Goal: Information Seeking & Learning: Understand process/instructions

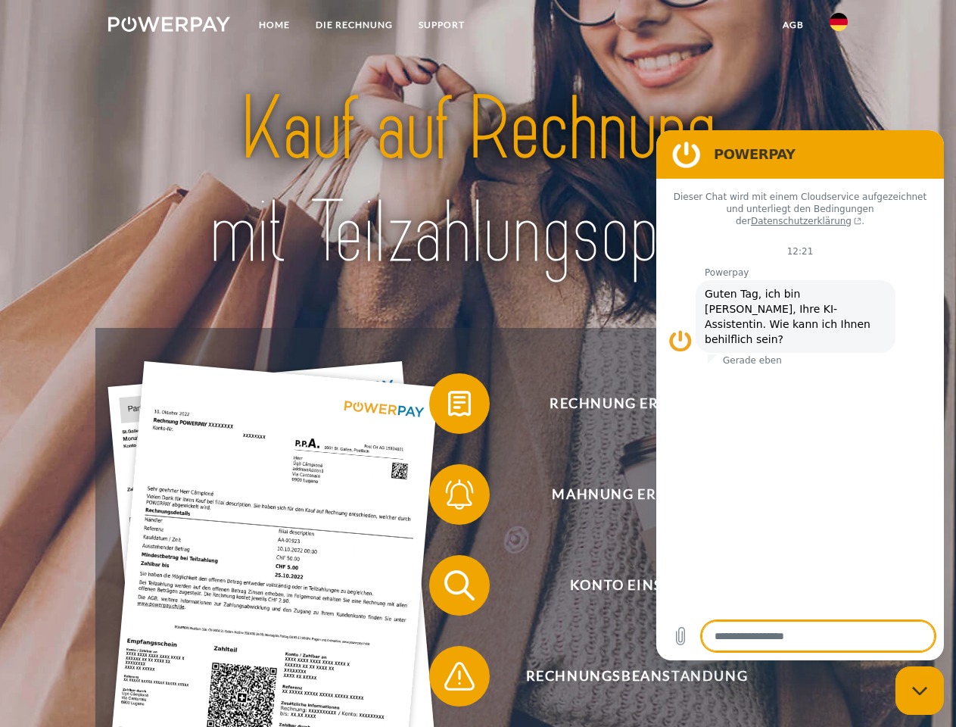
click at [169, 26] on img at bounding box center [169, 24] width 122 height 15
click at [839, 26] on img at bounding box center [838, 22] width 18 height 18
click at [792, 25] on link "agb" at bounding box center [793, 24] width 47 height 27
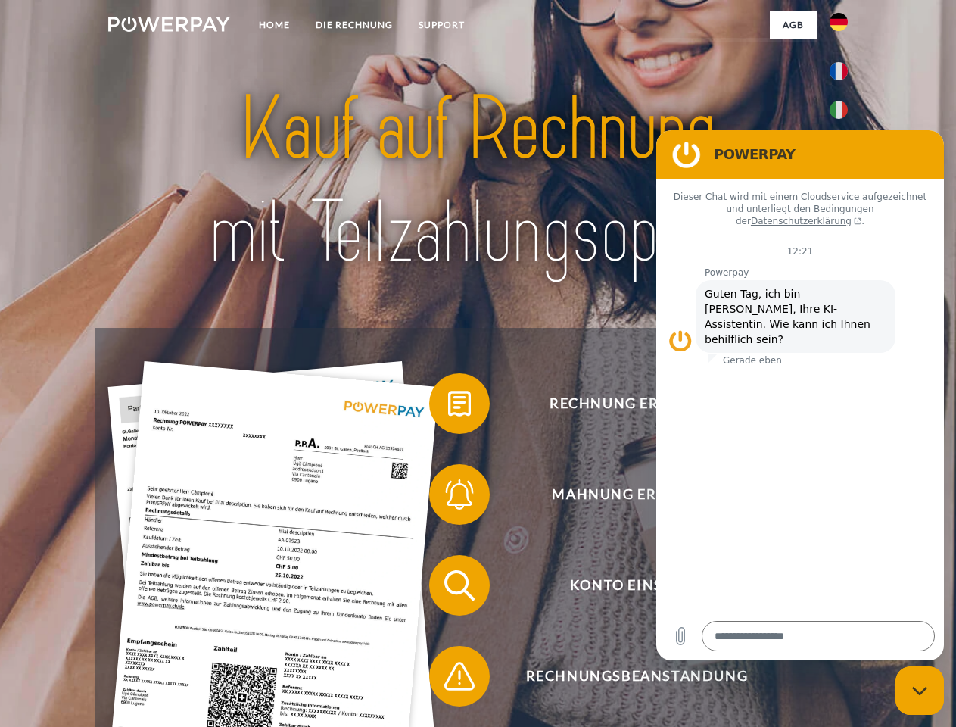
click at [448, 406] on span at bounding box center [437, 404] width 76 height 76
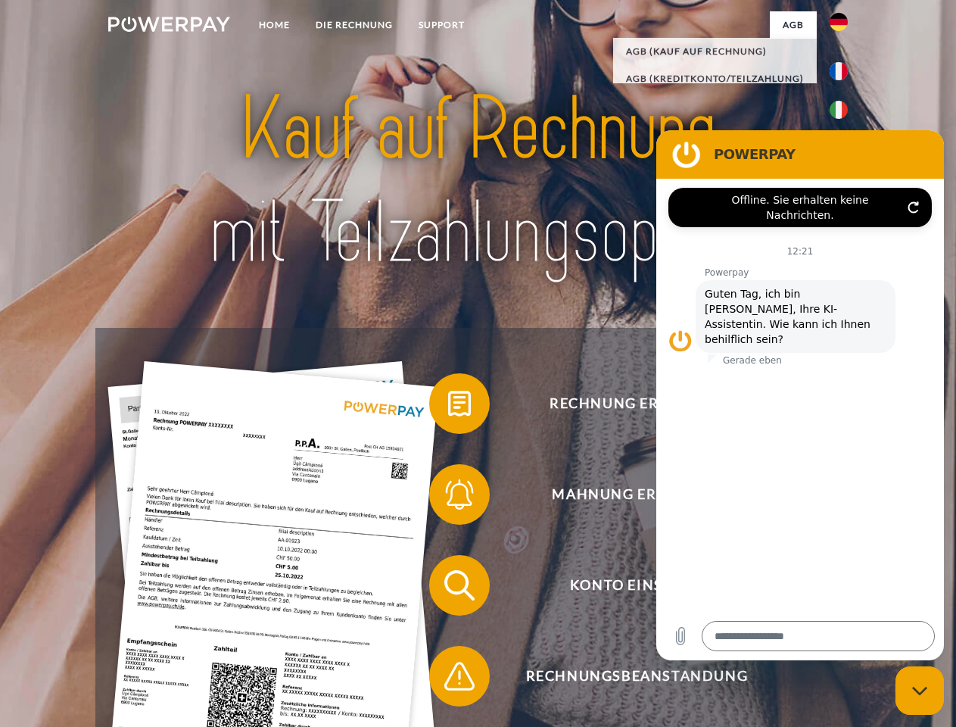
click at [448, 497] on span at bounding box center [437, 494] width 76 height 76
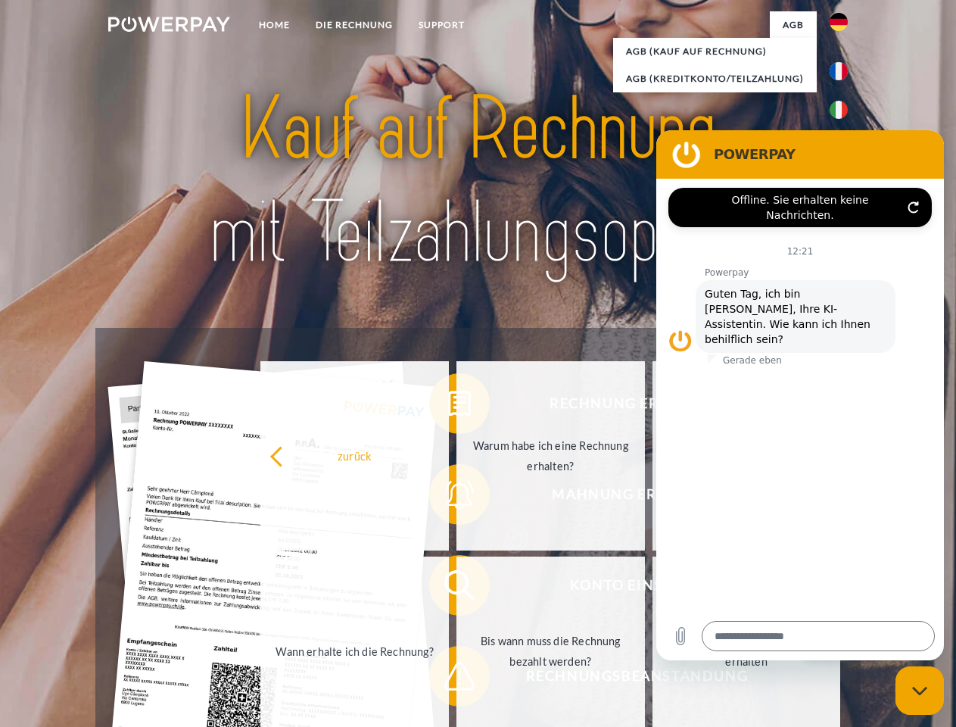
click at [456, 588] on link "Bis wann muss die Rechnung bezahlt werden?" at bounding box center [550, 650] width 188 height 189
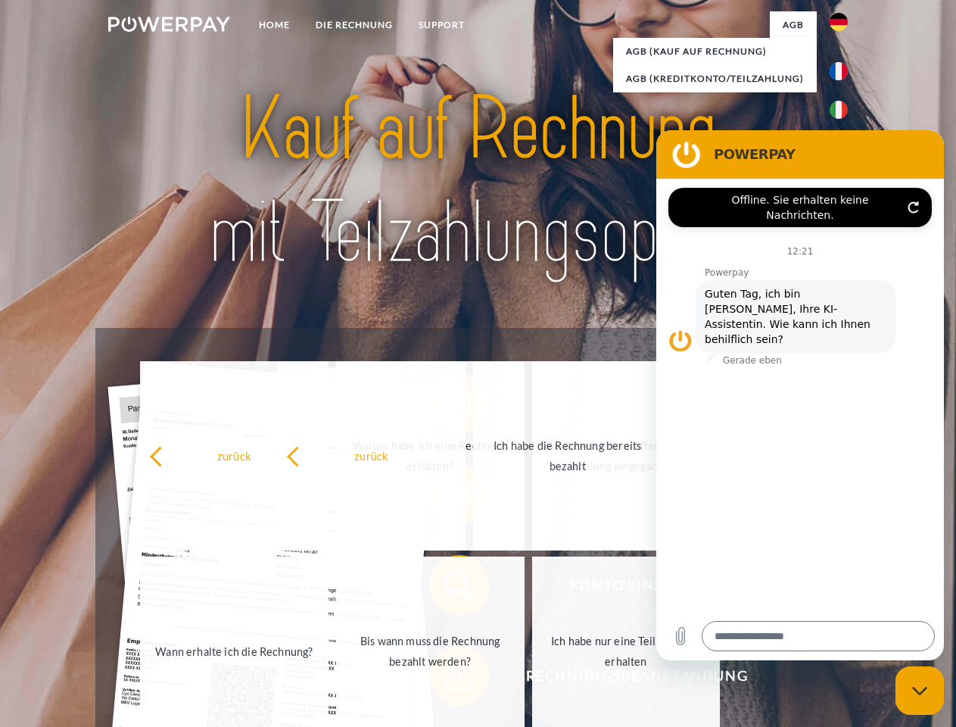
click at [448, 679] on span at bounding box center [437, 676] width 76 height 76
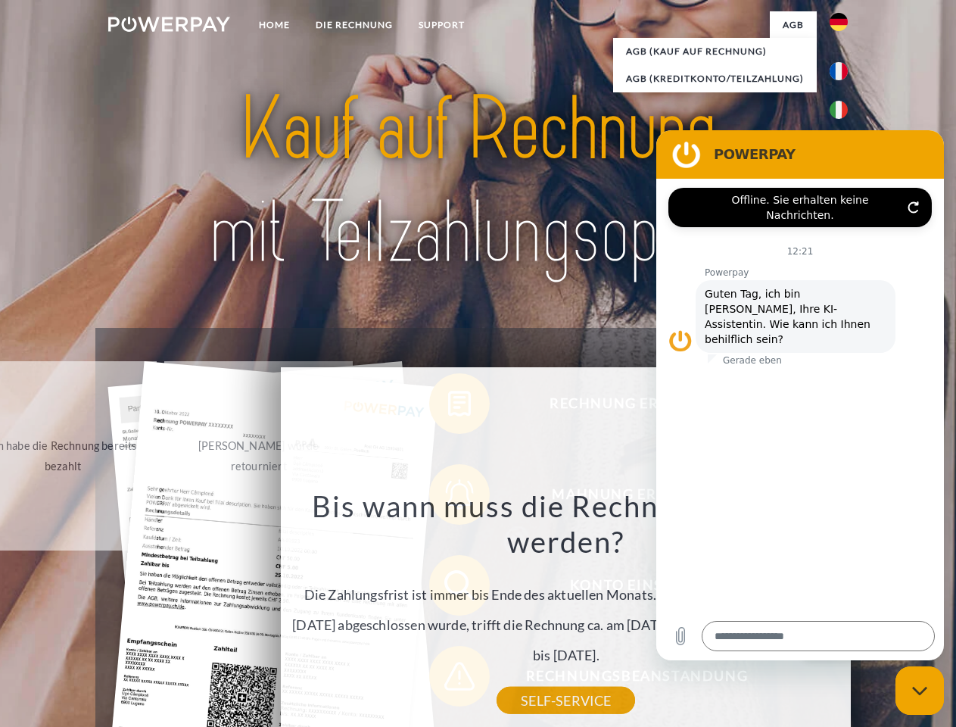
click at [920, 690] on icon "Messaging-Fenster schließen" at bounding box center [920, 691] width 16 height 10
type textarea "*"
